Goal: Task Accomplishment & Management: Manage account settings

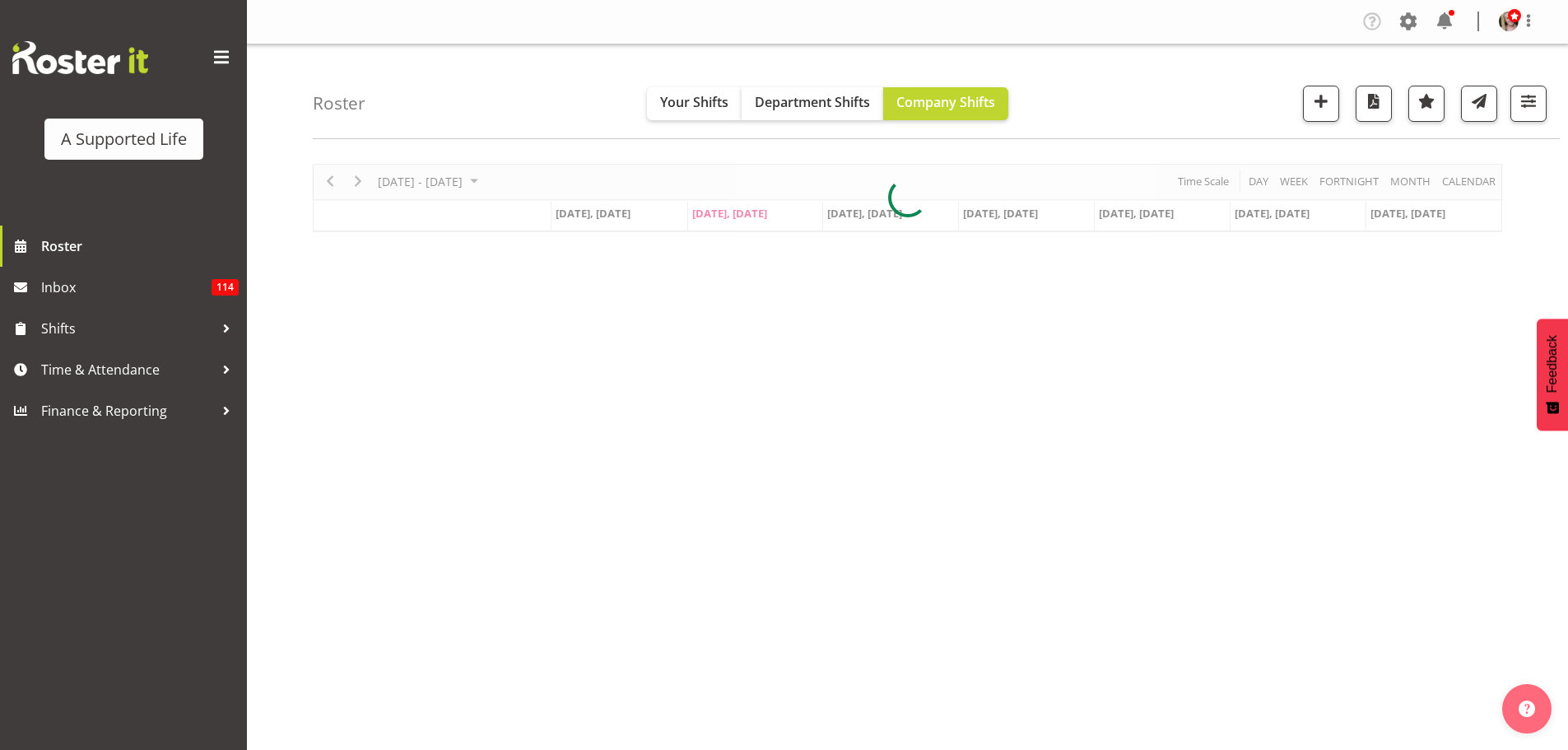
click at [330, 186] on div at bounding box center [907, 198] width 1189 height 68
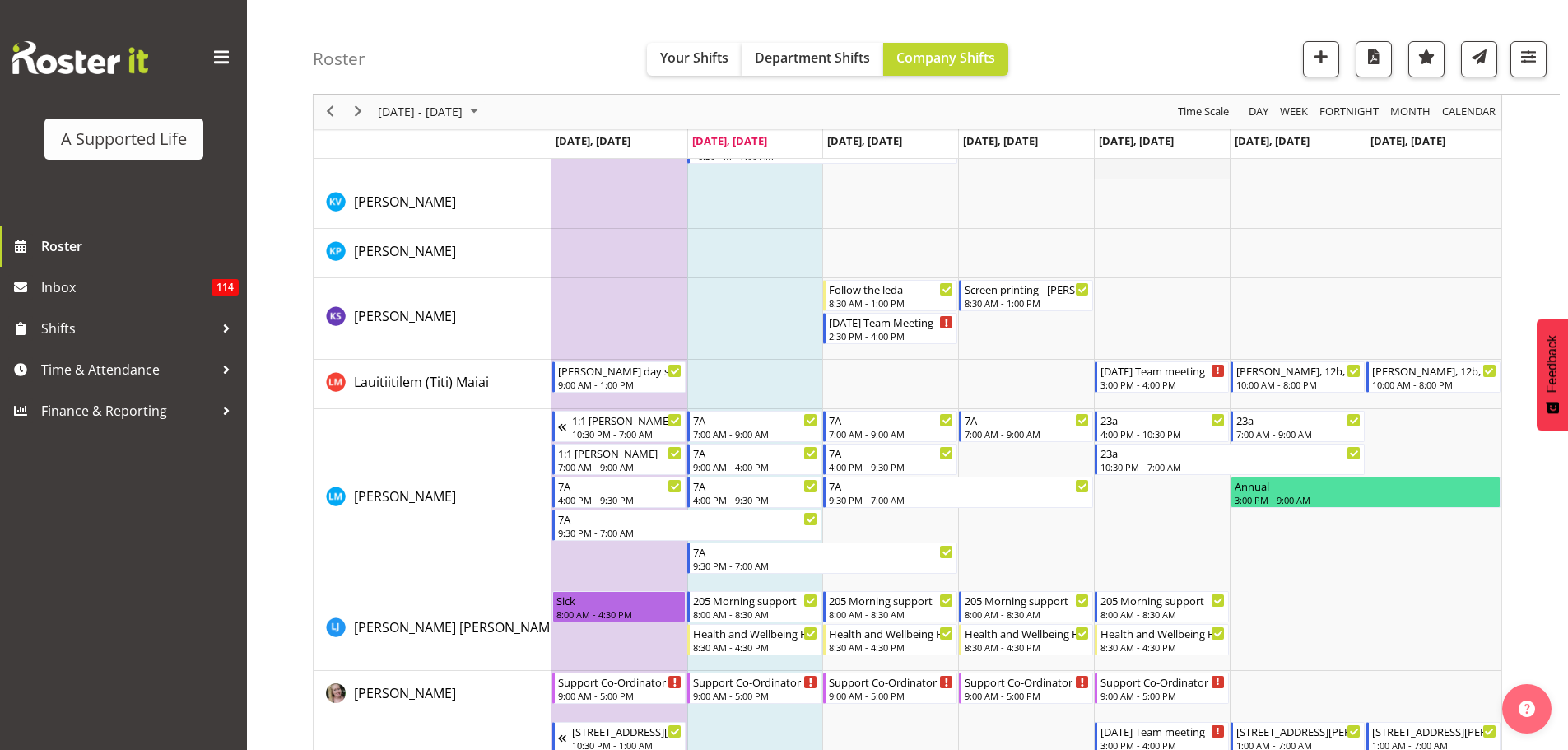
scroll to position [5433, 0]
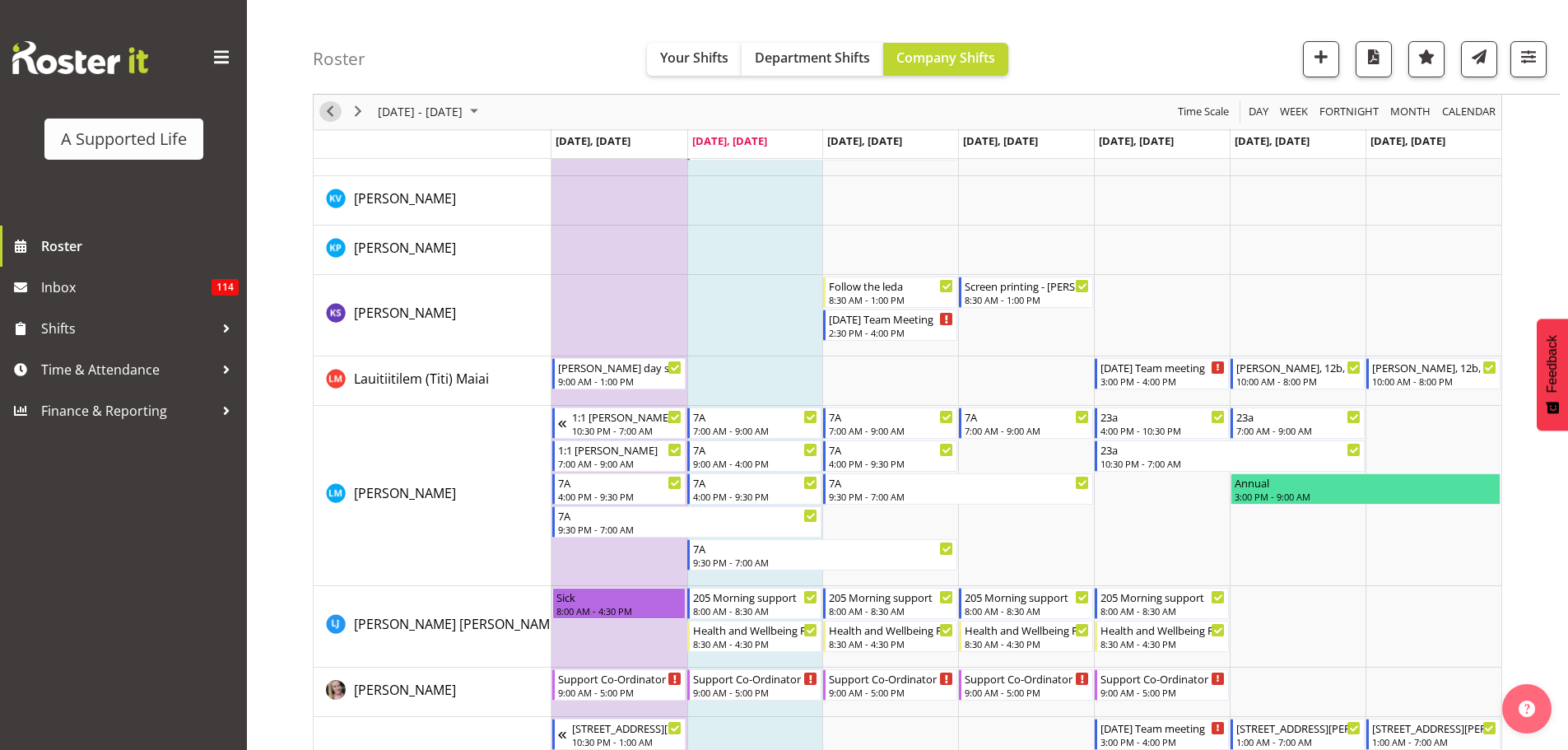
click at [330, 114] on span "Previous" at bounding box center [330, 112] width 20 height 21
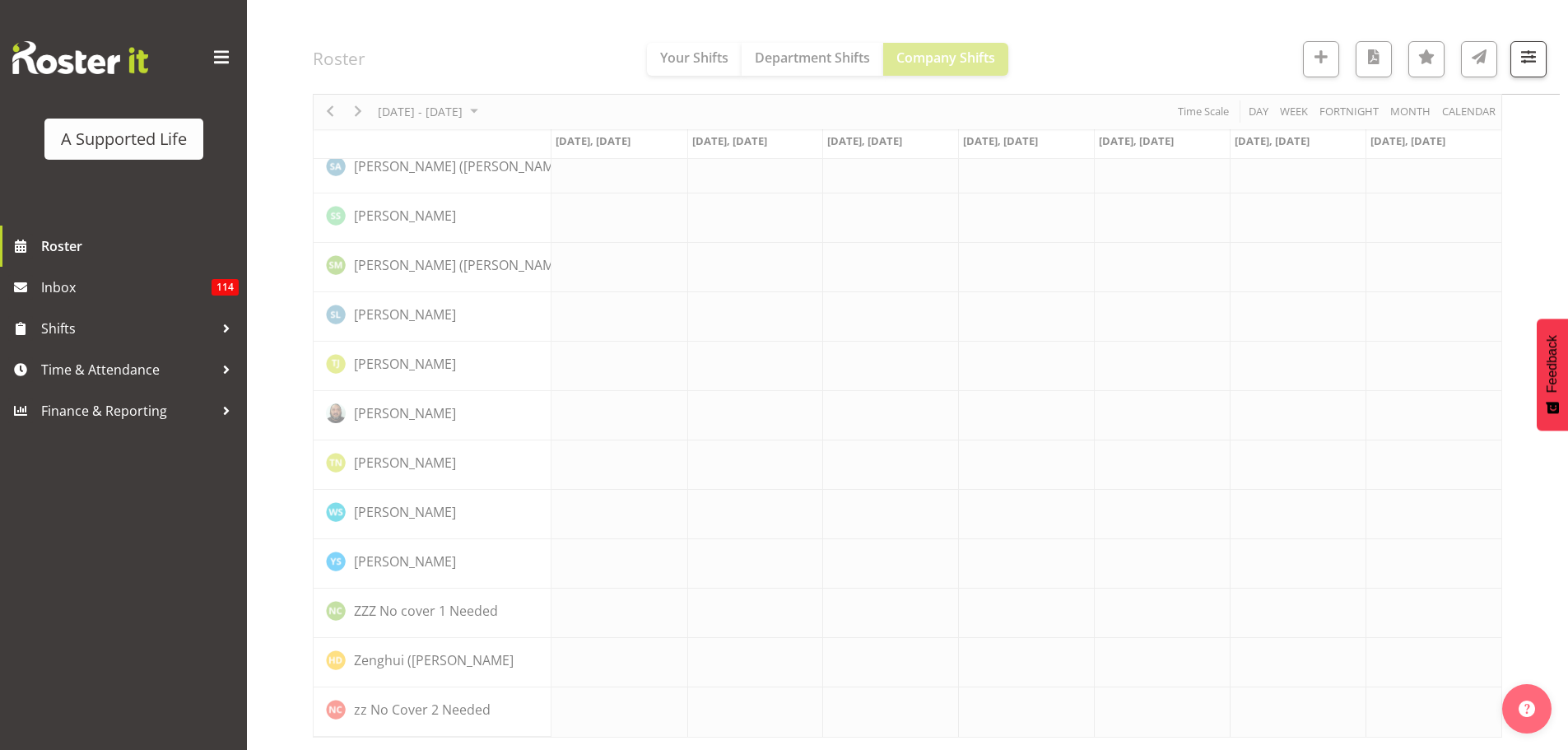
scroll to position [4483, 0]
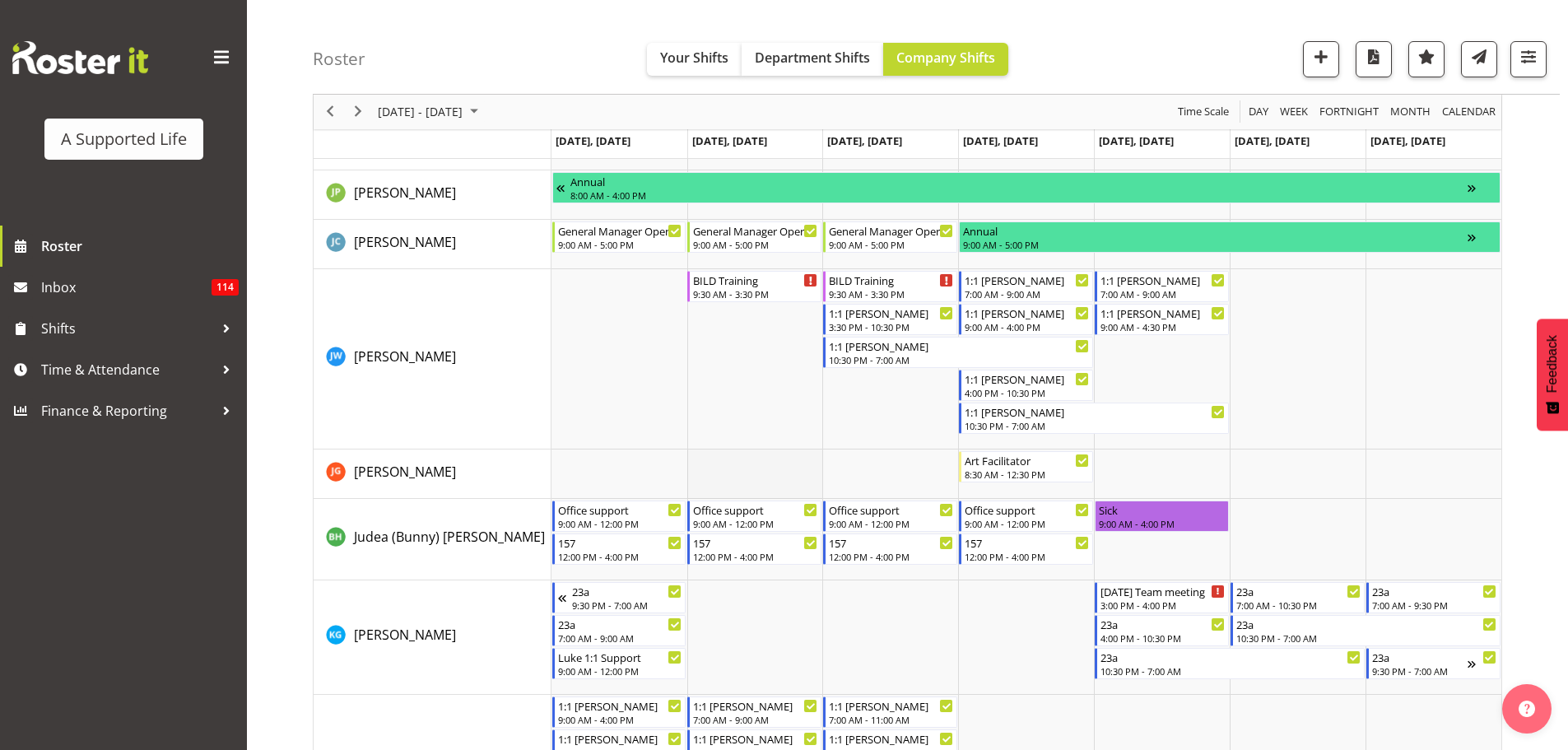
scroll to position [5554, 0]
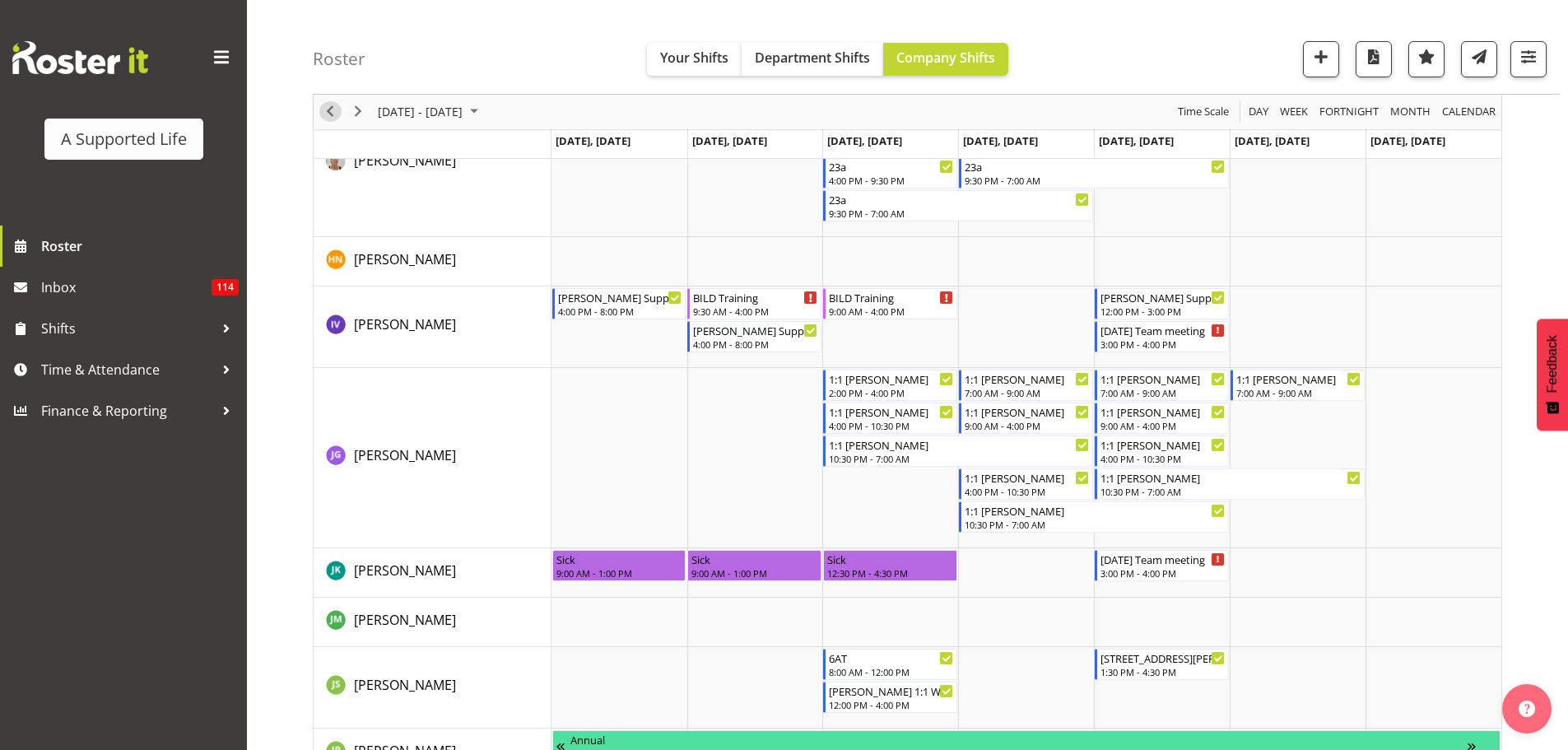
click at [325, 107] on span "Previous" at bounding box center [330, 112] width 20 height 21
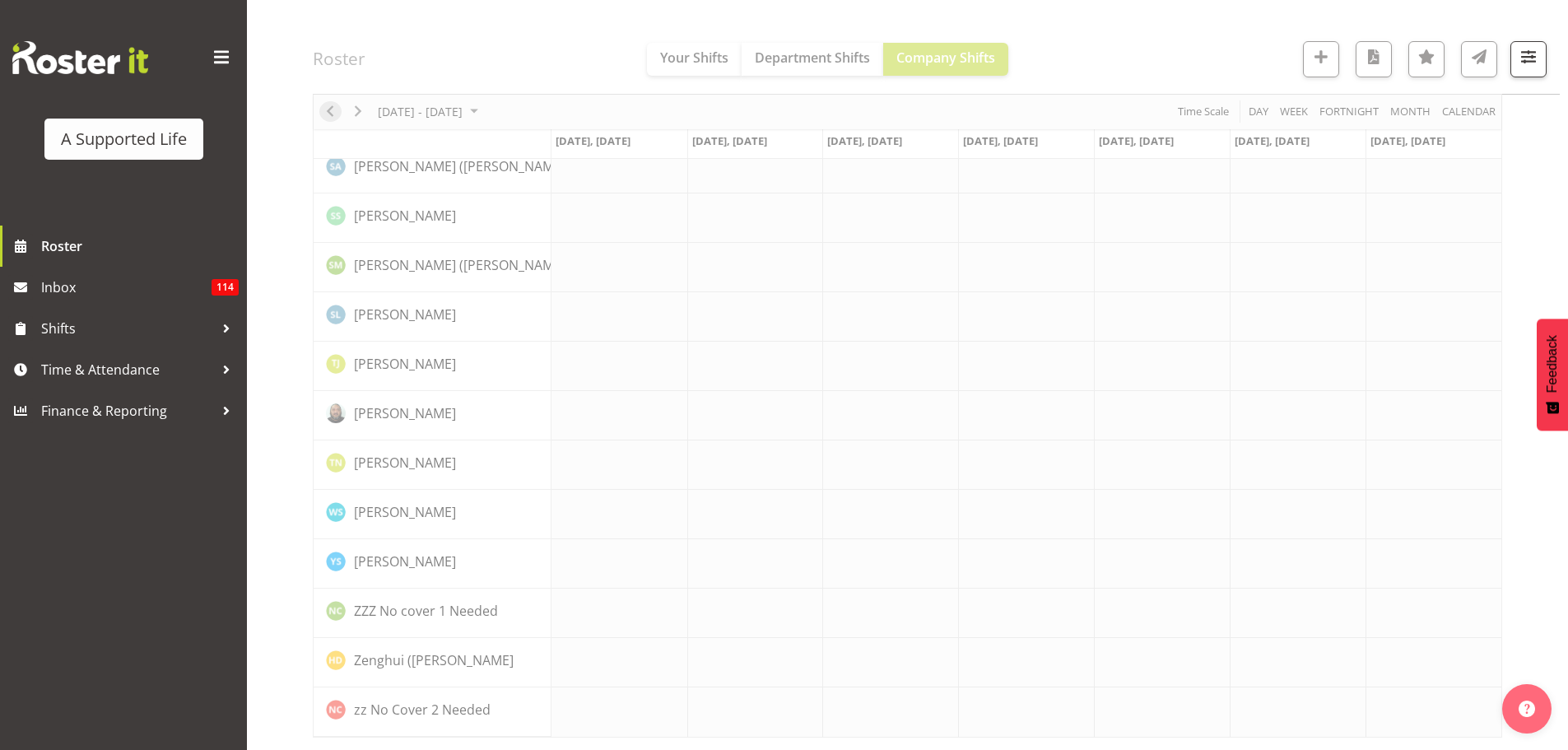
scroll to position [4582, 0]
click at [1534, 57] on span "button" at bounding box center [1529, 57] width 22 height 22
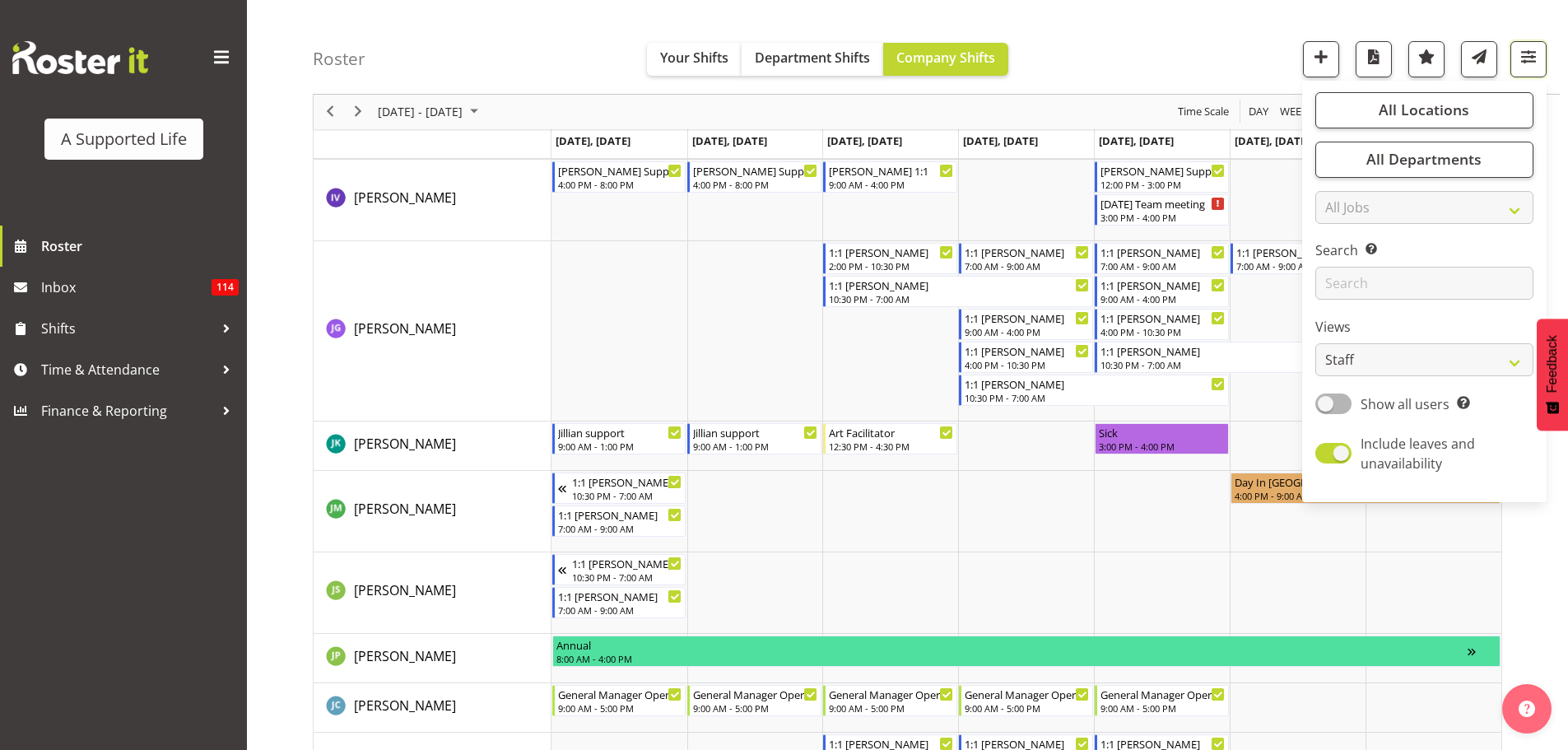
scroll to position [9057, 0]
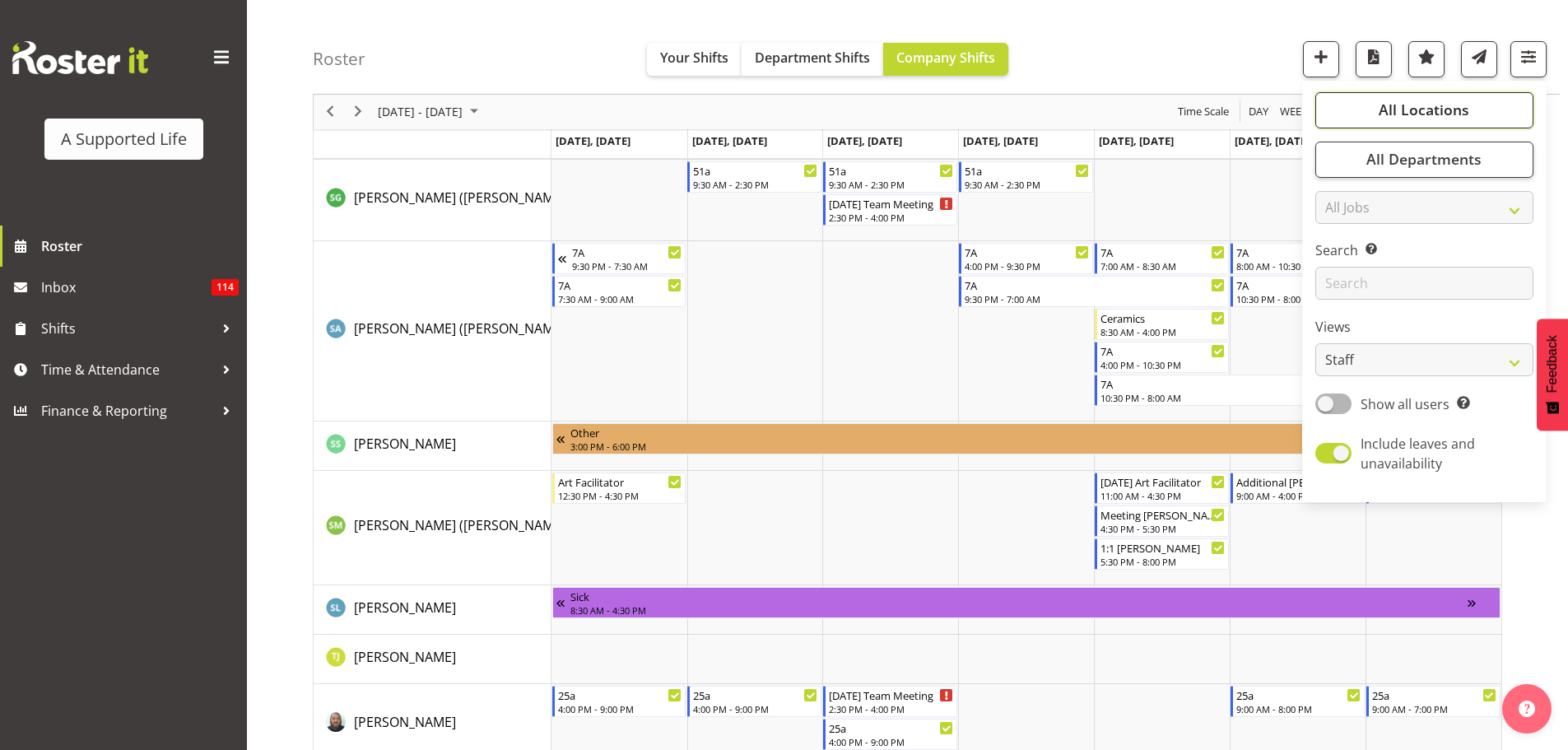
click at [1394, 118] on span "All Locations" at bounding box center [1424, 110] width 90 height 20
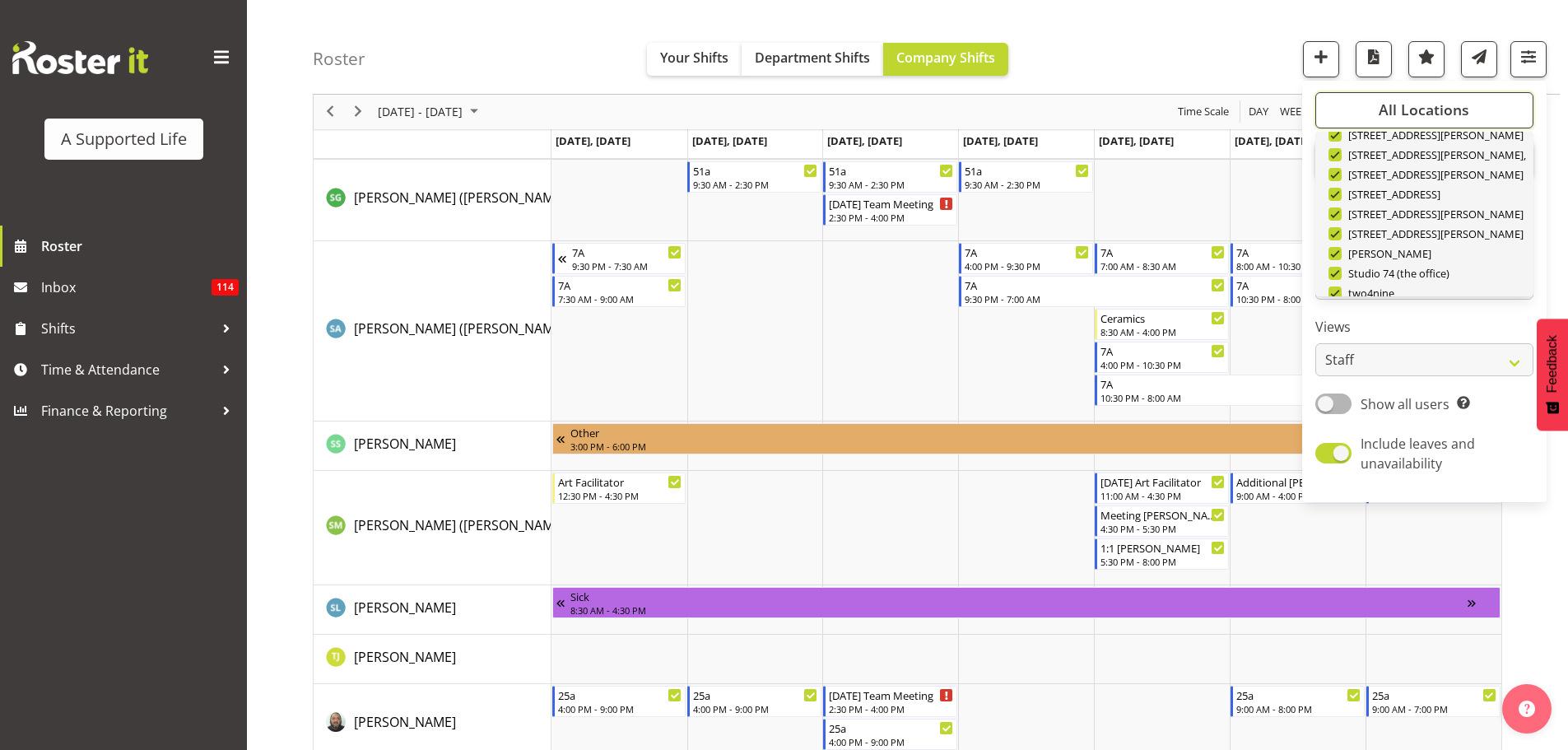
scroll to position [494, 0]
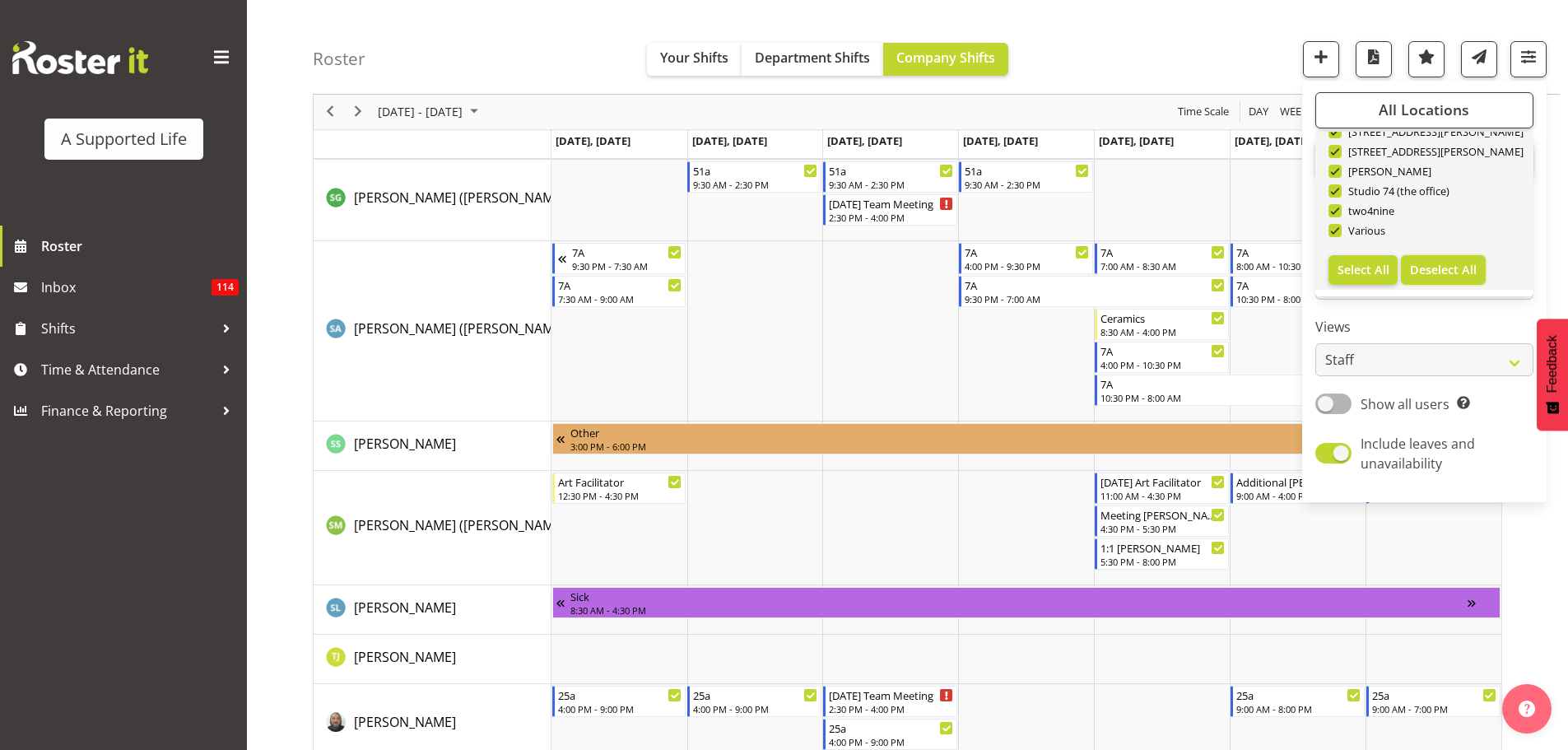
click at [1455, 273] on span "Deselect All" at bounding box center [1444, 269] width 66 height 16
checkbox input "false"
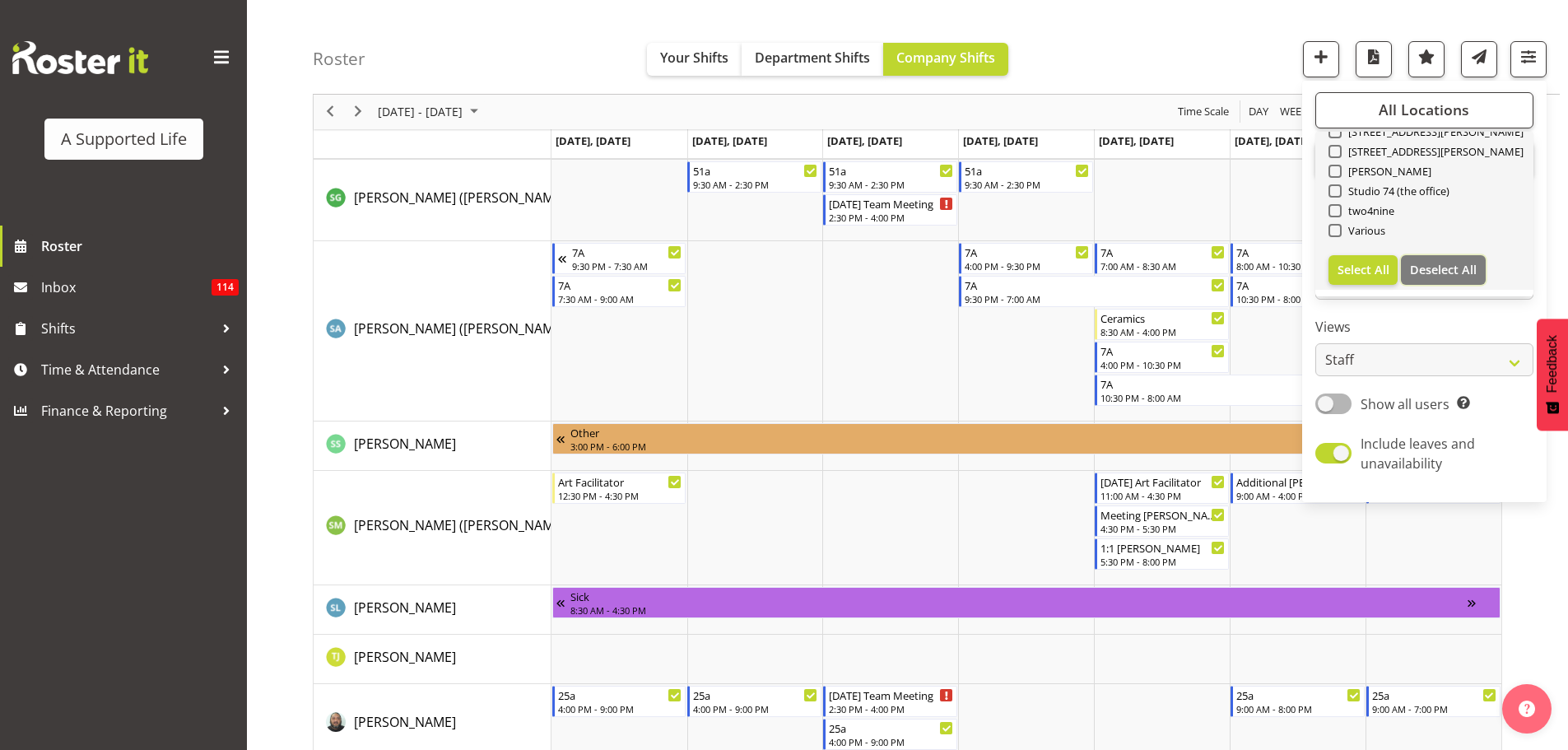
checkbox input "false"
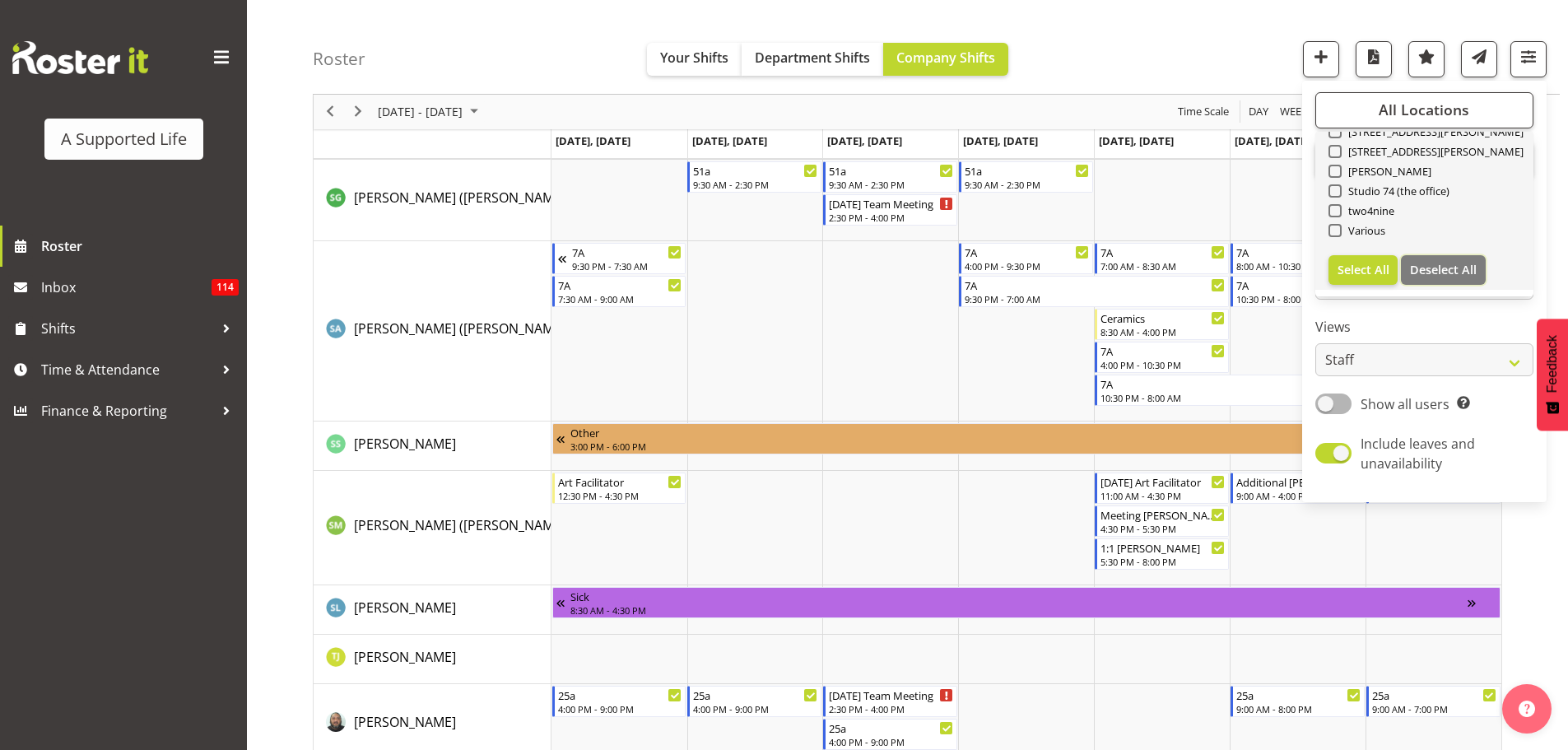
checkbox input "false"
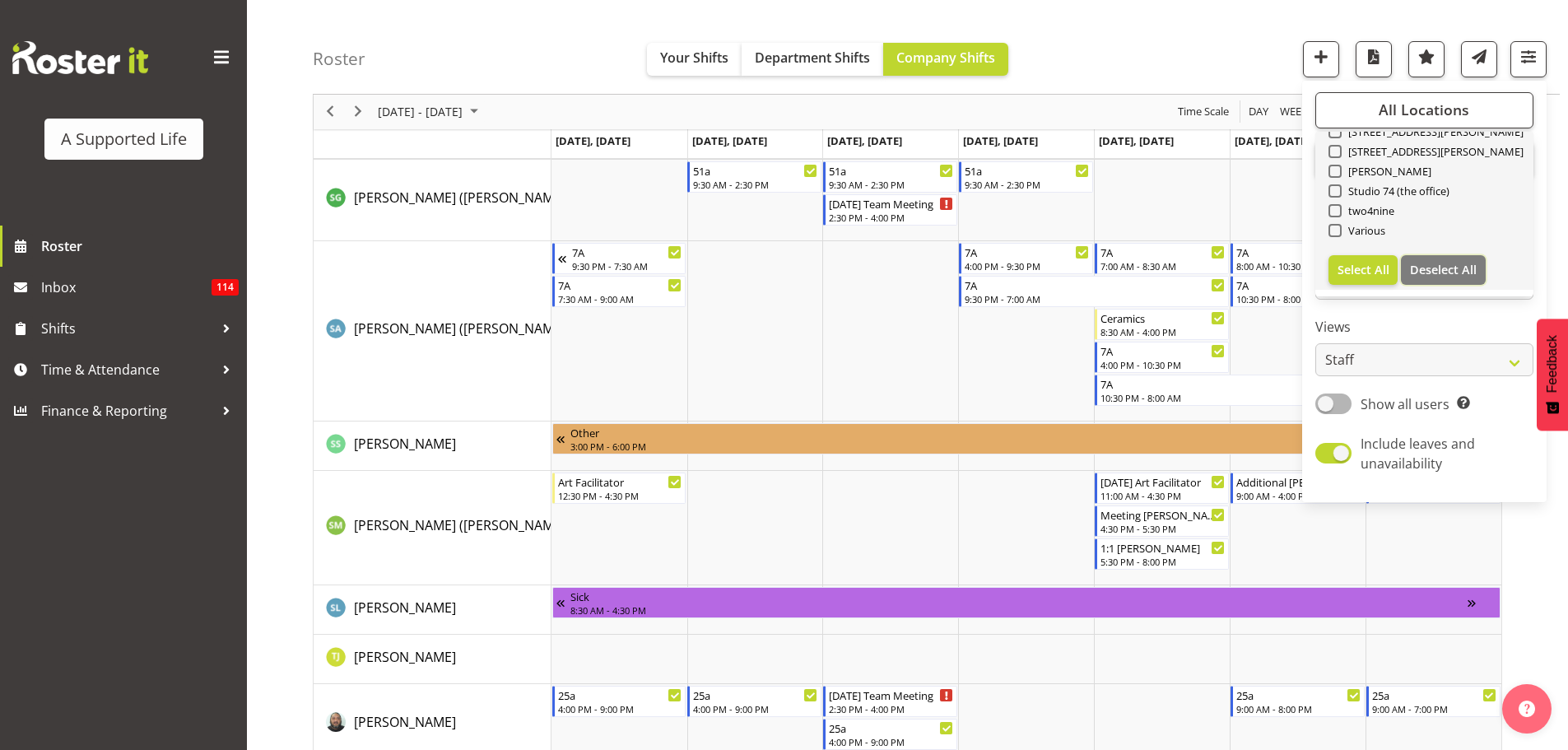
checkbox input "false"
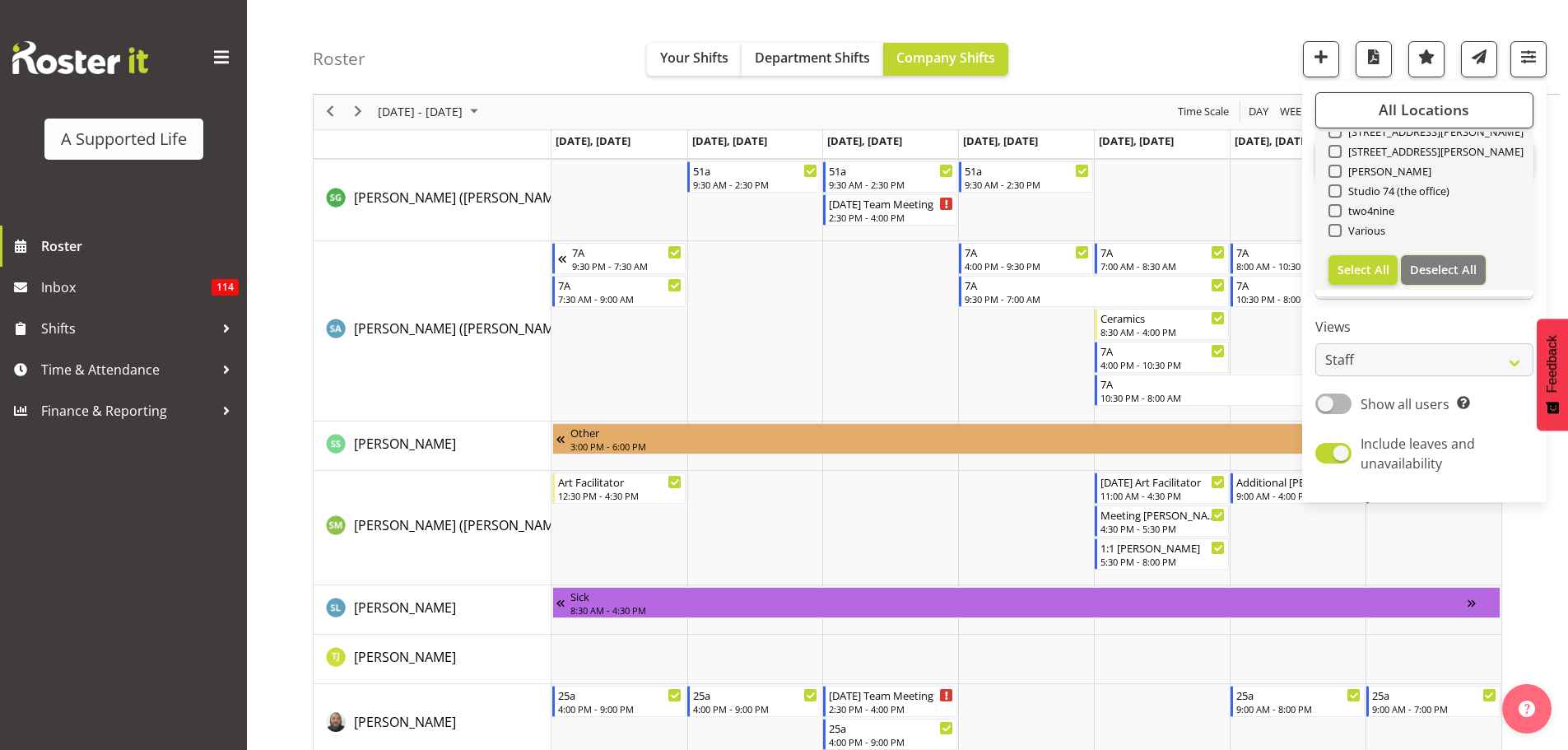
checkbox input "false"
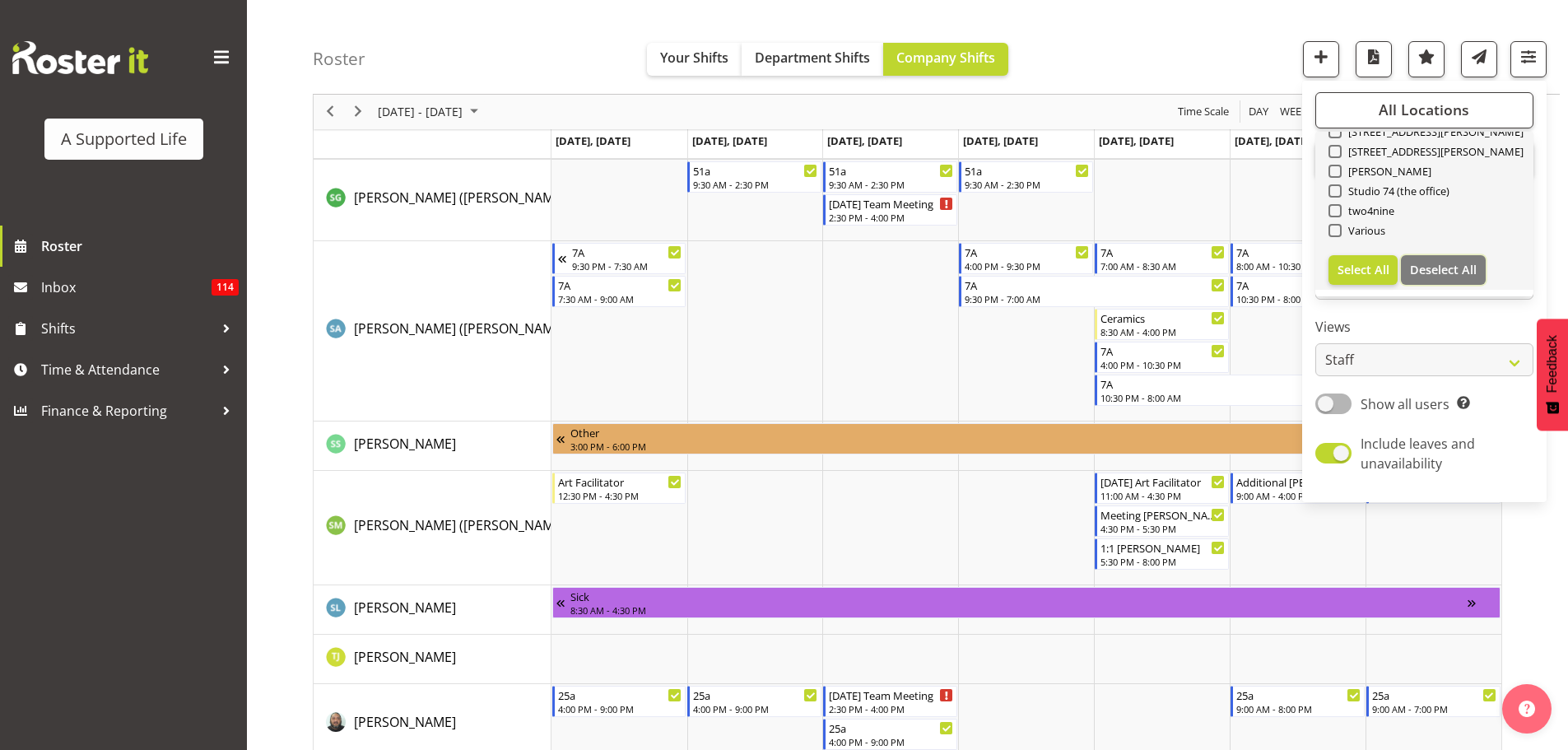
checkbox input "false"
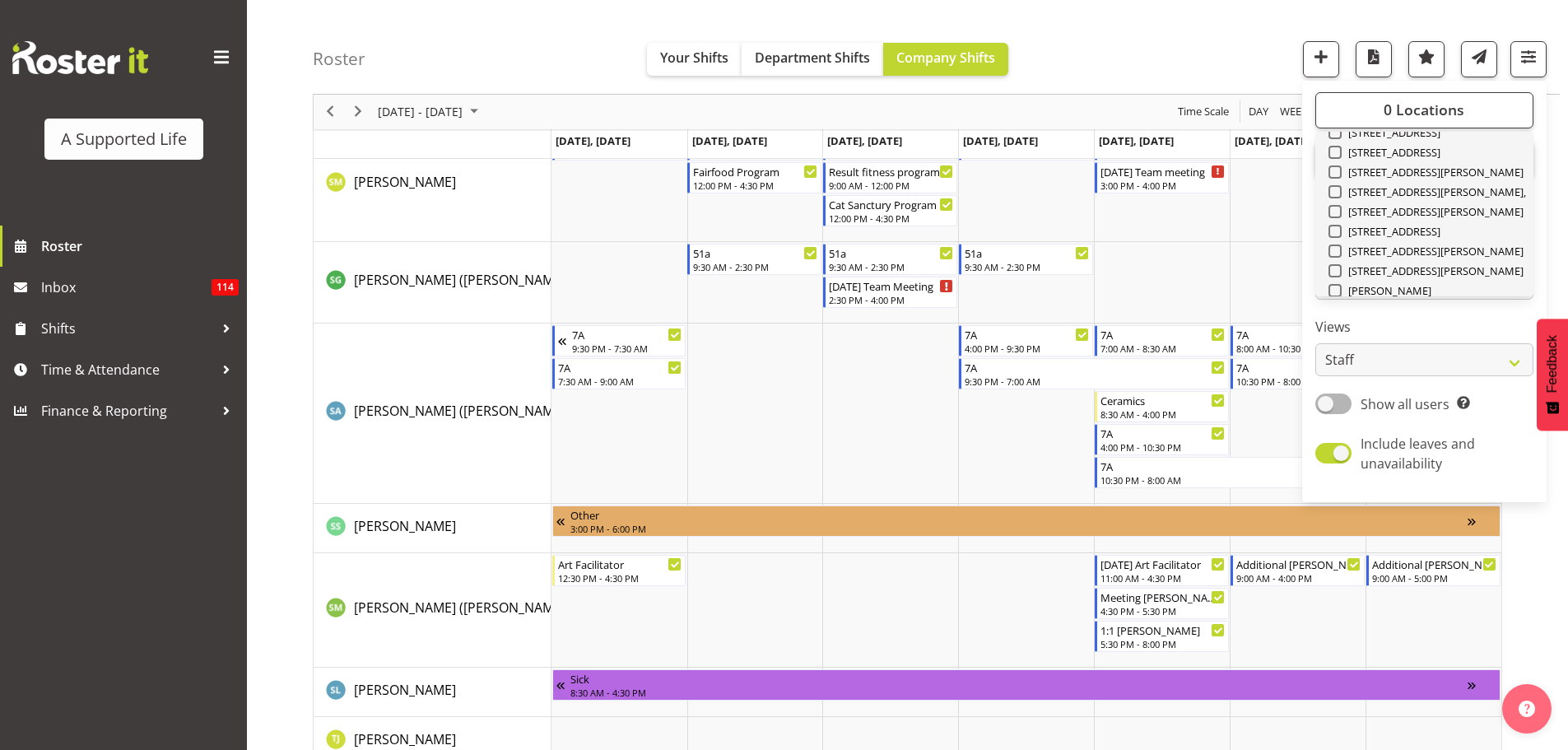
scroll to position [412, 0]
click at [1338, 212] on span at bounding box center [1335, 214] width 13 height 13
click at [1338, 212] on input "[STREET_ADDRESS][PERSON_NAME]" at bounding box center [1333, 214] width 11 height 11
checkbox input "true"
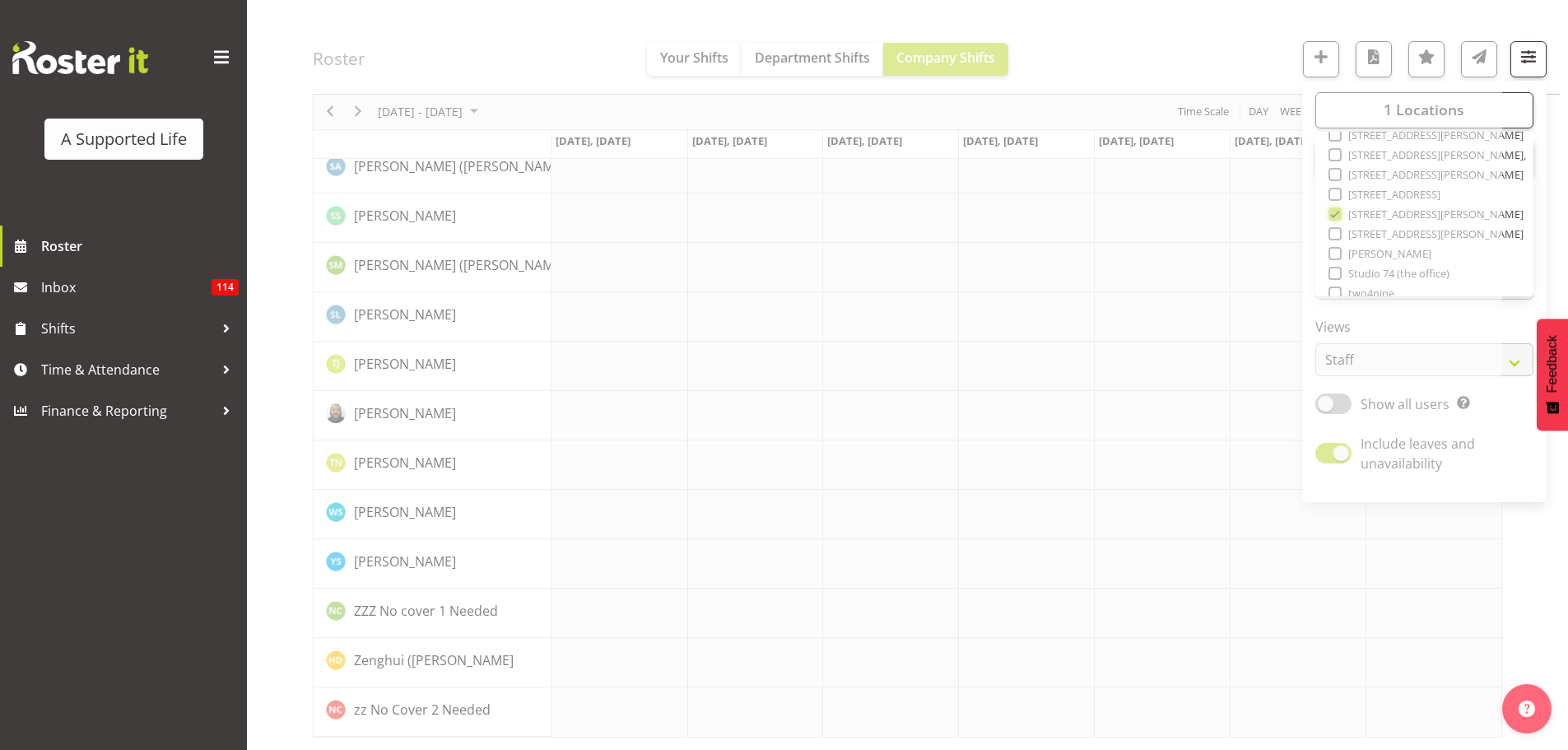
scroll to position [4582, 0]
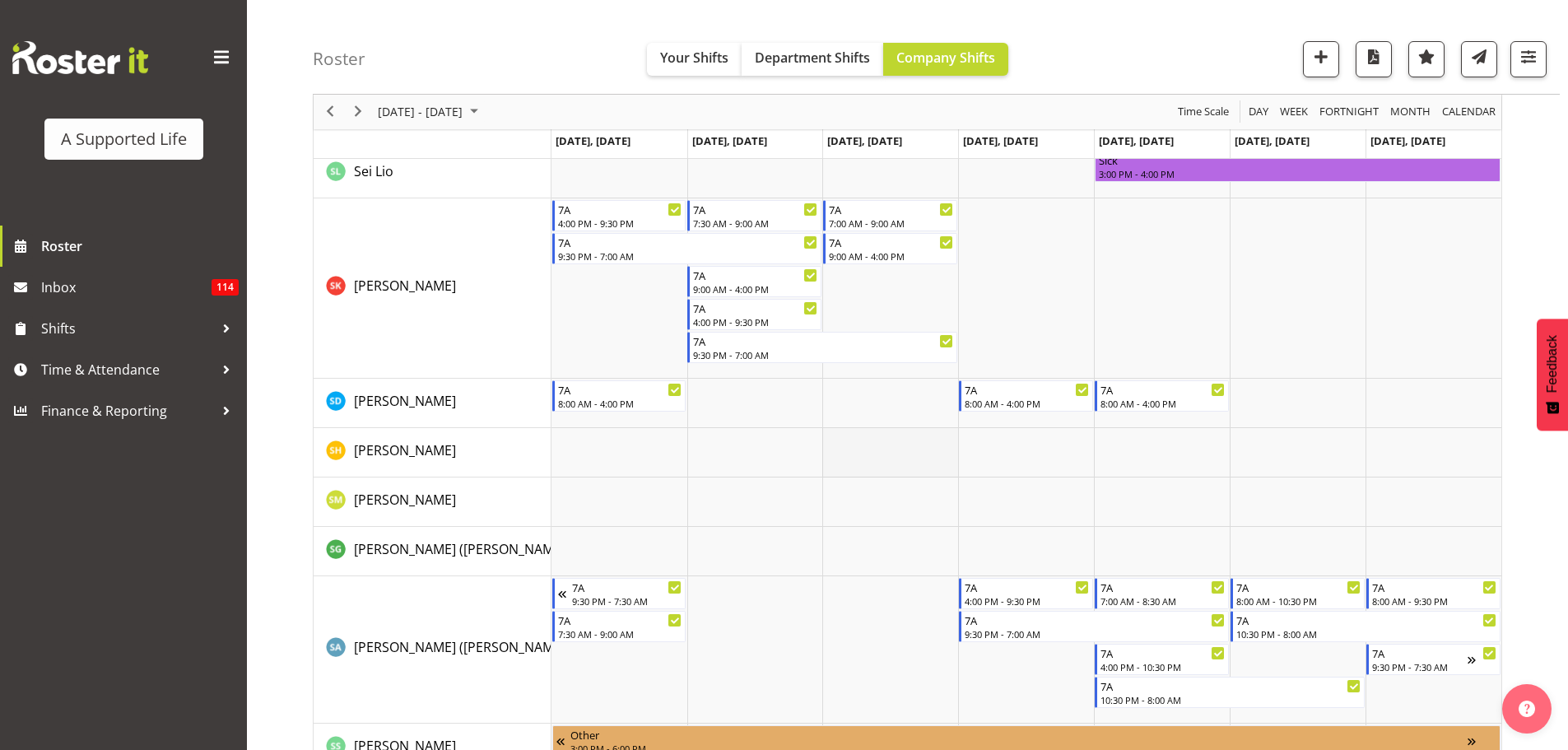
scroll to position [4119, 0]
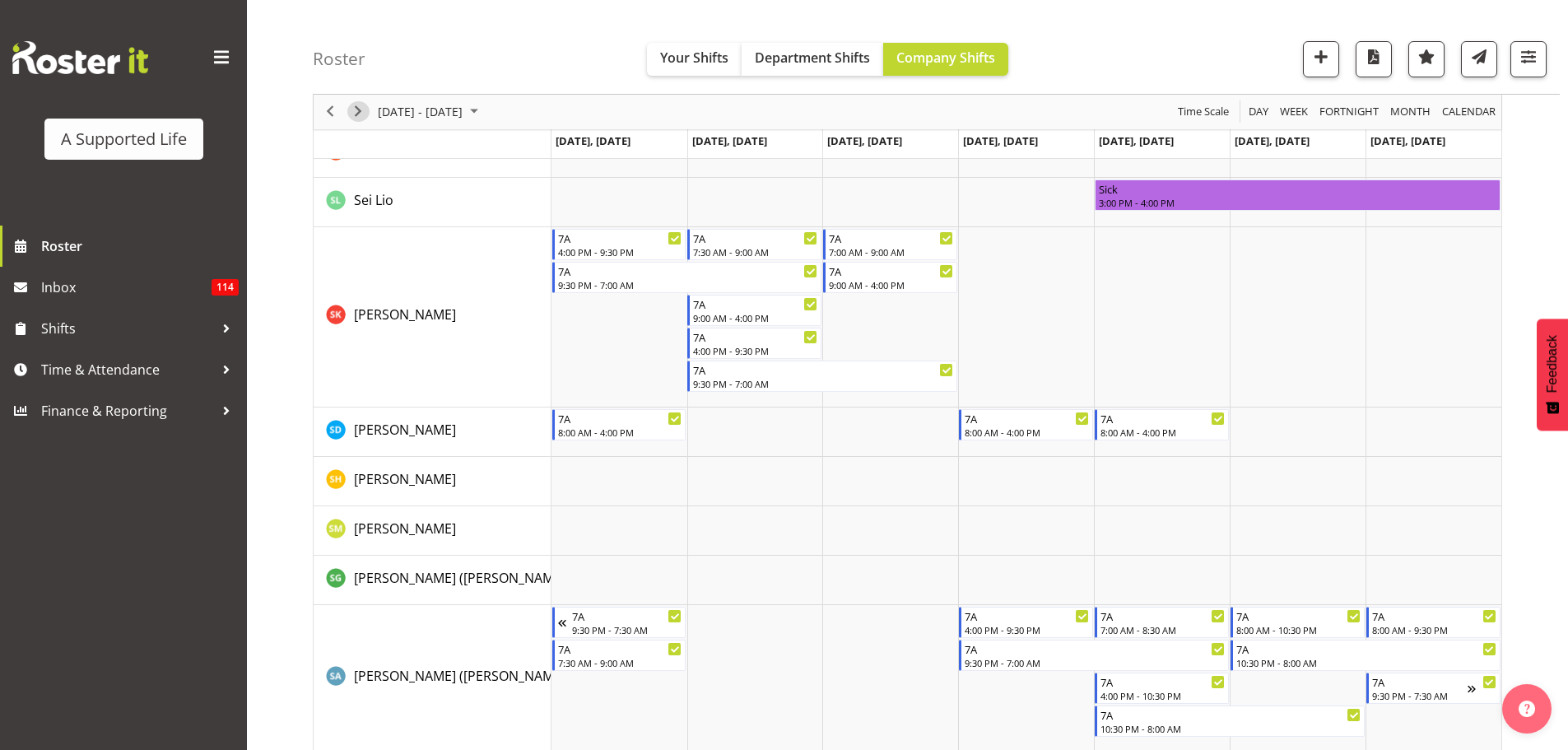
click at [351, 113] on span "Next" at bounding box center [358, 112] width 20 height 21
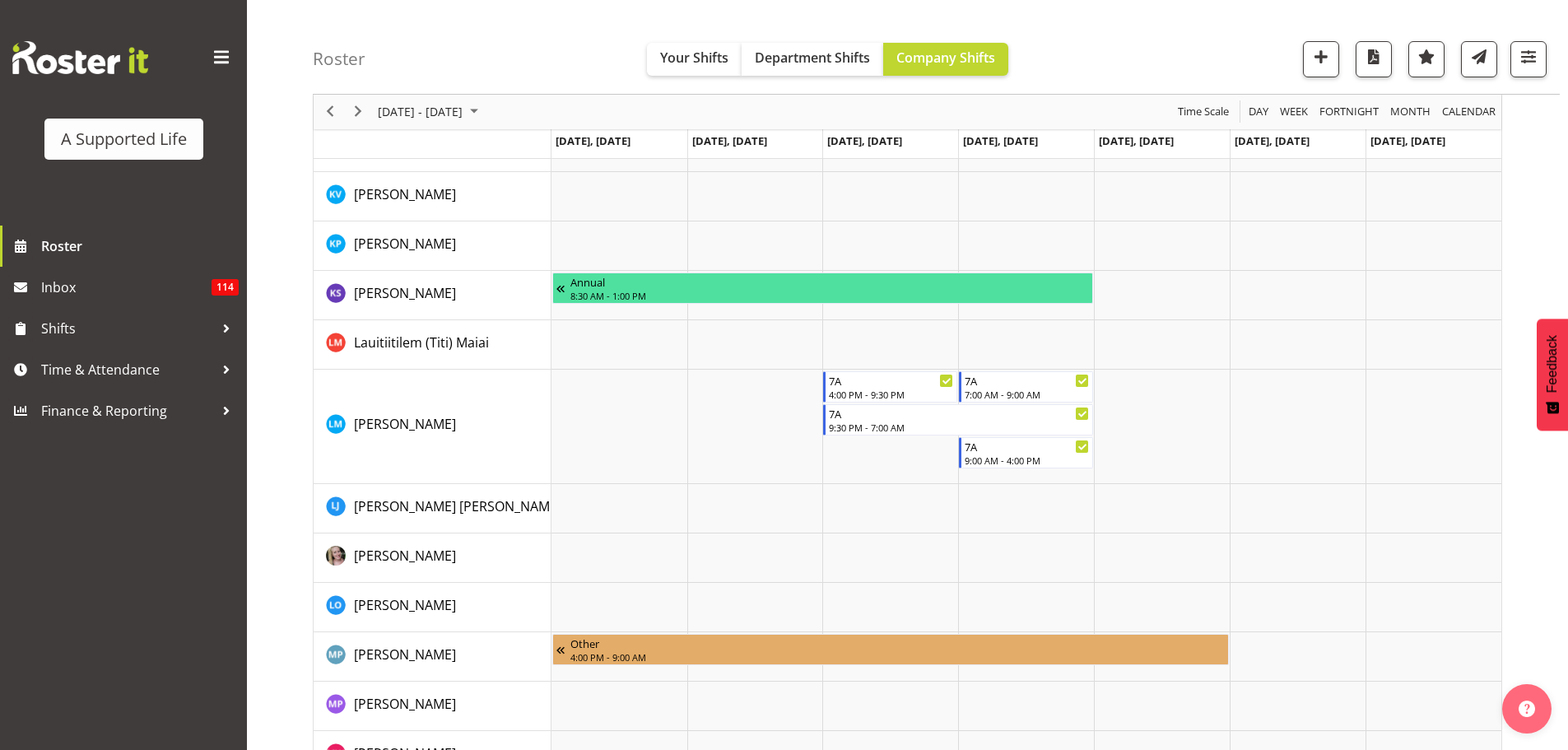
scroll to position [2637, 0]
